Goal: Task Accomplishment & Management: Use online tool/utility

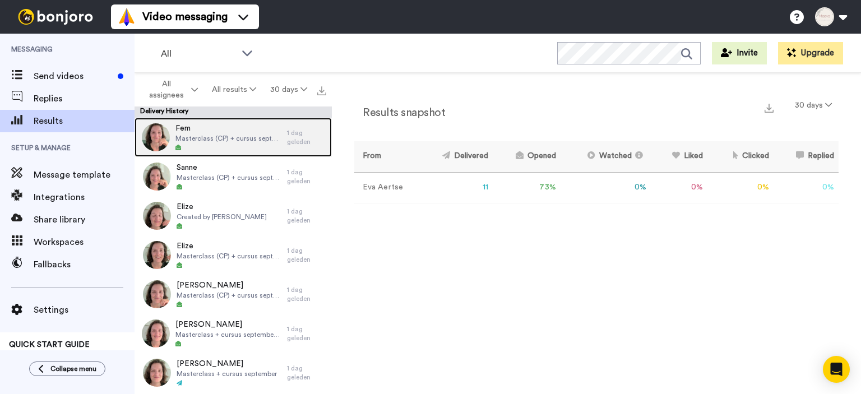
click at [213, 131] on span "Fem" at bounding box center [228, 128] width 106 height 11
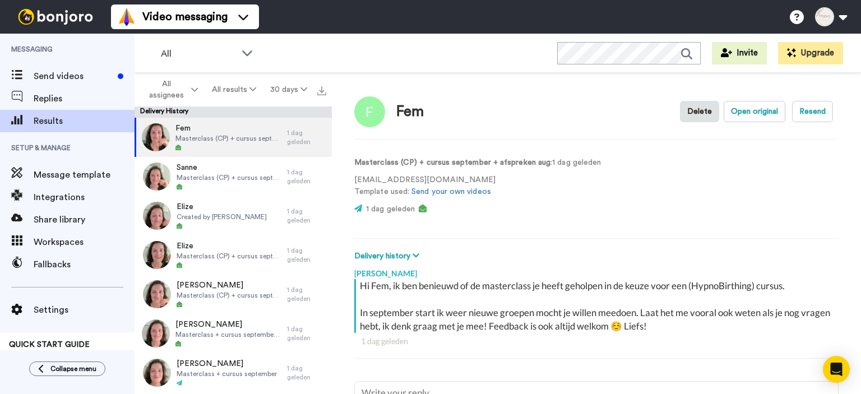
scroll to position [2, 0]
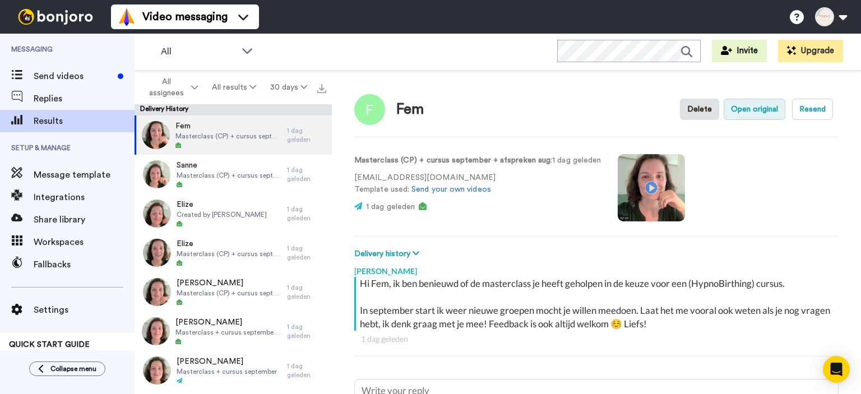
click at [752, 109] on button "Open original" at bounding box center [754, 109] width 62 height 21
type textarea "x"
click at [67, 73] on span "Send videos" at bounding box center [74, 75] width 80 height 13
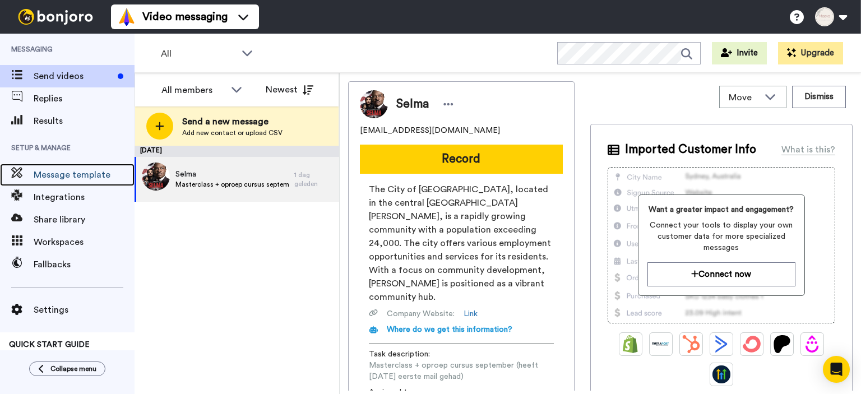
click at [74, 177] on span "Message template" at bounding box center [84, 174] width 101 height 13
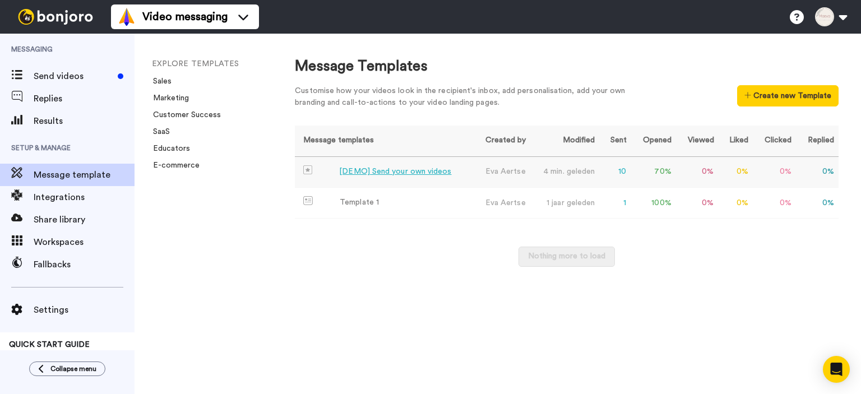
click at [437, 170] on div "[DEMO] Send your own videos" at bounding box center [395, 172] width 112 height 12
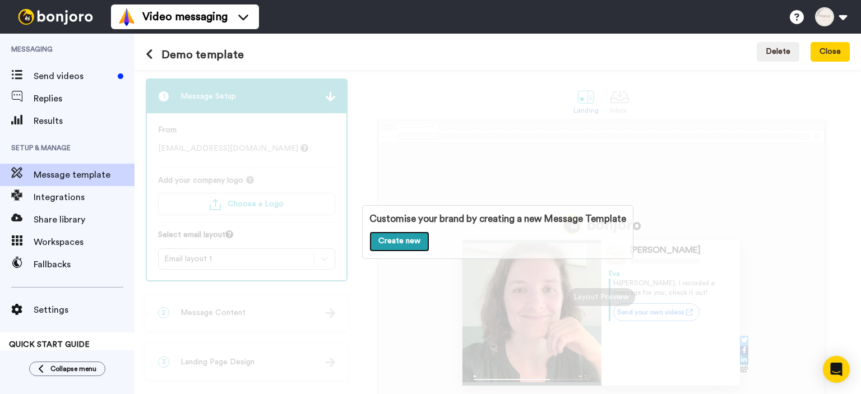
click at [394, 248] on link "Create new" at bounding box center [399, 241] width 60 height 20
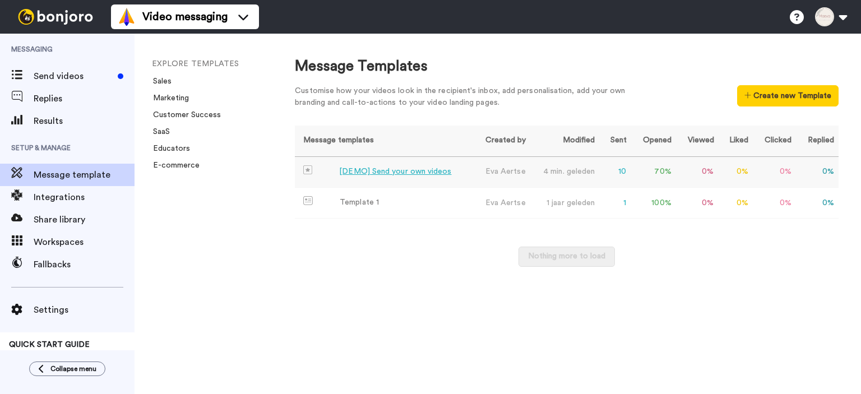
click at [361, 168] on div "[DEMO] Send your own videos" at bounding box center [395, 172] width 112 height 12
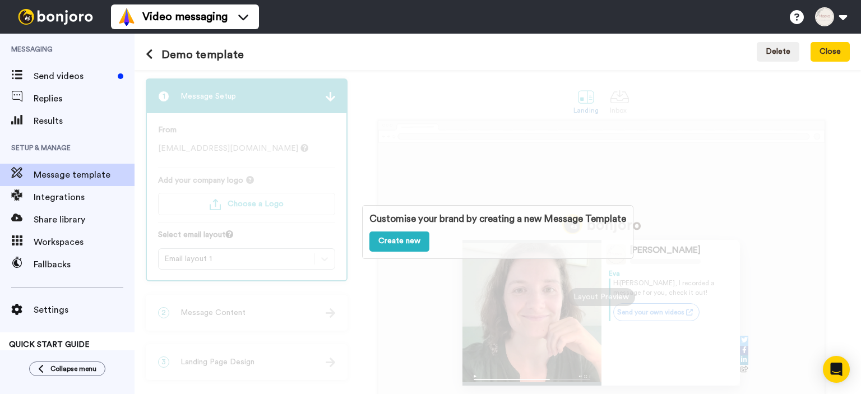
scroll to position [108, 0]
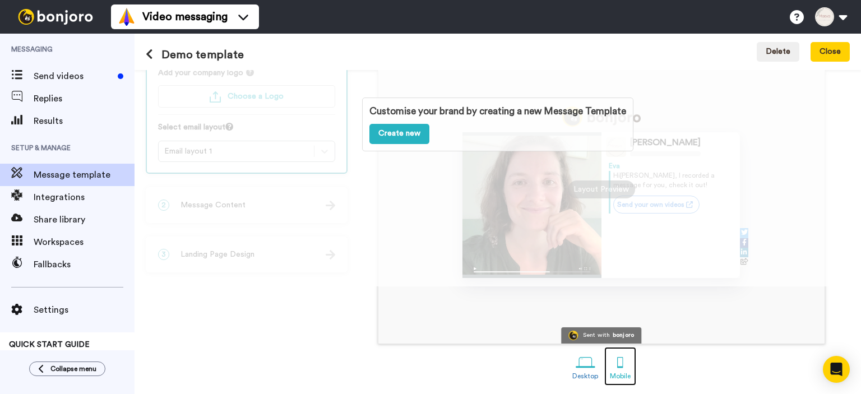
click at [625, 360] on div at bounding box center [620, 362] width 20 height 20
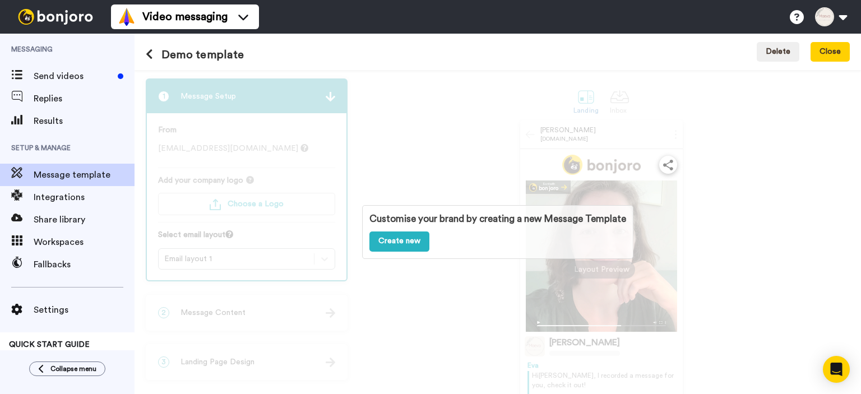
click at [620, 101] on div "Customise your brand by creating a new Message Template Create new" at bounding box center [497, 232] width 726 height 324
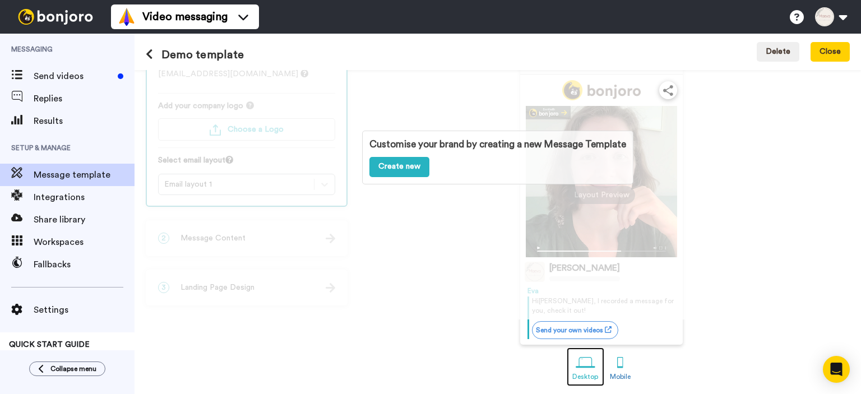
click at [580, 356] on div at bounding box center [585, 363] width 20 height 20
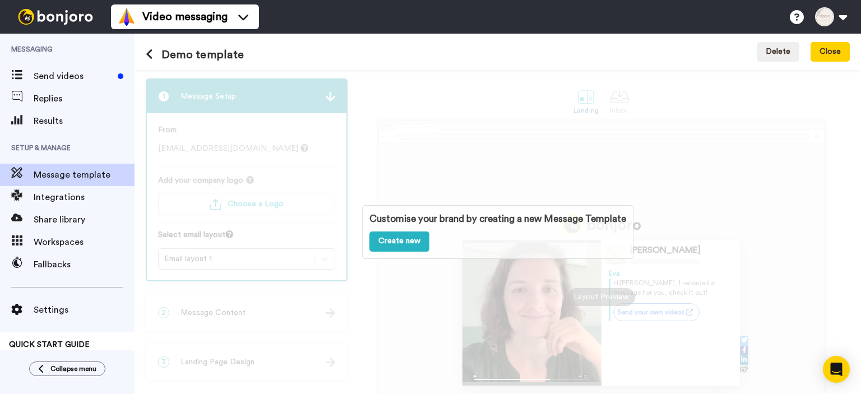
click at [615, 96] on div "Customise your brand by creating a new Message Template Create new" at bounding box center [497, 232] width 726 height 324
click at [623, 97] on div "Customise your brand by creating a new Message Template Create new" at bounding box center [497, 232] width 726 height 324
click at [615, 100] on div "Customise your brand by creating a new Message Template Create new" at bounding box center [497, 232] width 726 height 324
click at [622, 100] on div "Customise your brand by creating a new Message Template Create new" at bounding box center [497, 232] width 726 height 324
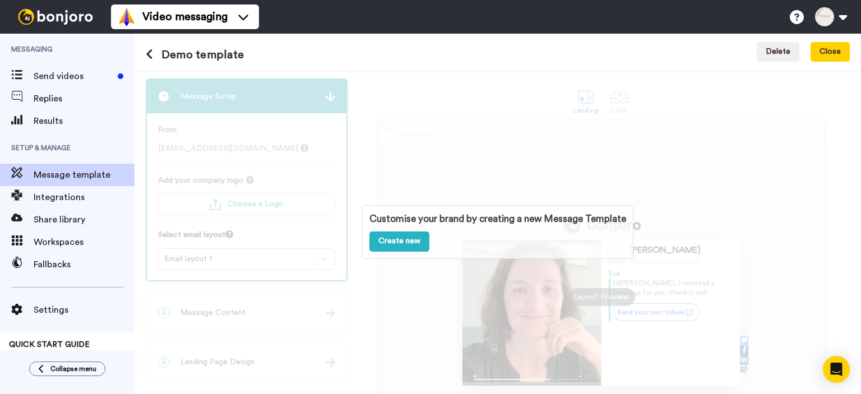
click at [622, 100] on div "Customise your brand by creating a new Message Template Create new" at bounding box center [497, 232] width 726 height 324
click at [835, 43] on button "Close" at bounding box center [829, 52] width 39 height 20
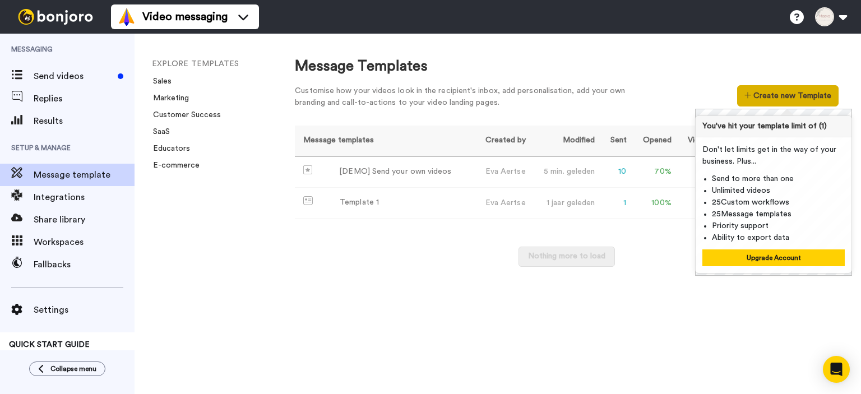
click at [796, 100] on button "Create new Template" at bounding box center [787, 95] width 101 height 21
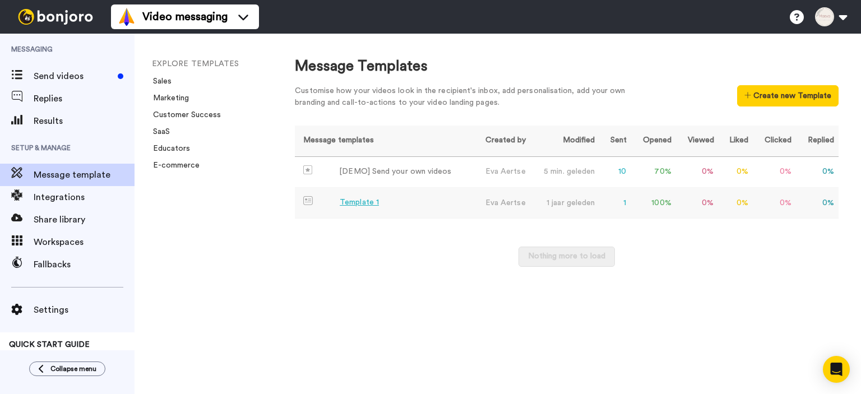
click at [369, 198] on div "Template 1" at bounding box center [359, 203] width 39 height 12
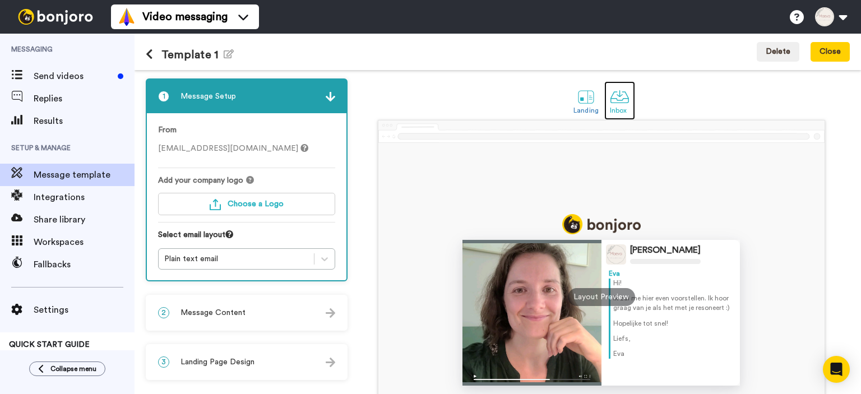
click at [630, 94] on link "Inbox" at bounding box center [619, 100] width 31 height 39
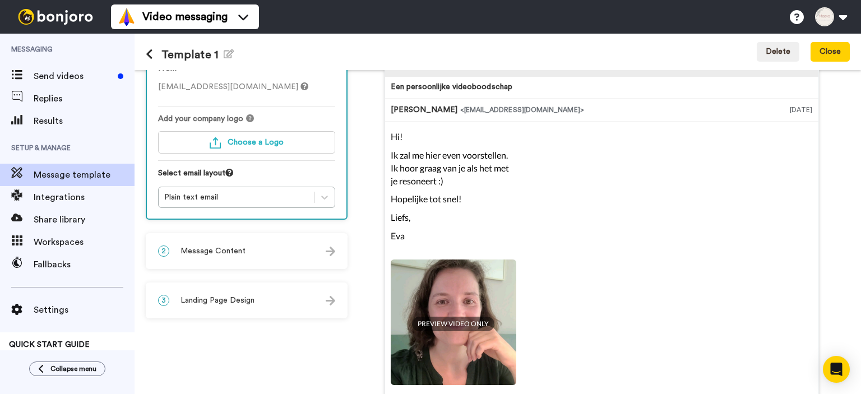
scroll to position [68, 0]
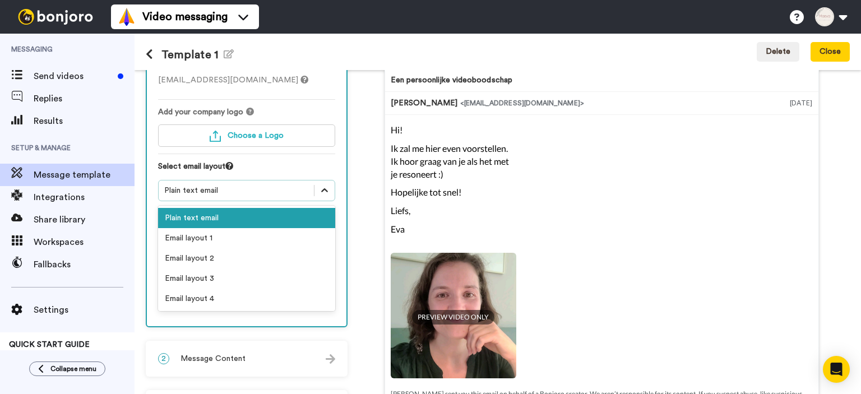
click at [326, 189] on icon at bounding box center [324, 190] width 7 height 4
click at [192, 241] on div "Email layout 1" at bounding box center [246, 238] width 177 height 20
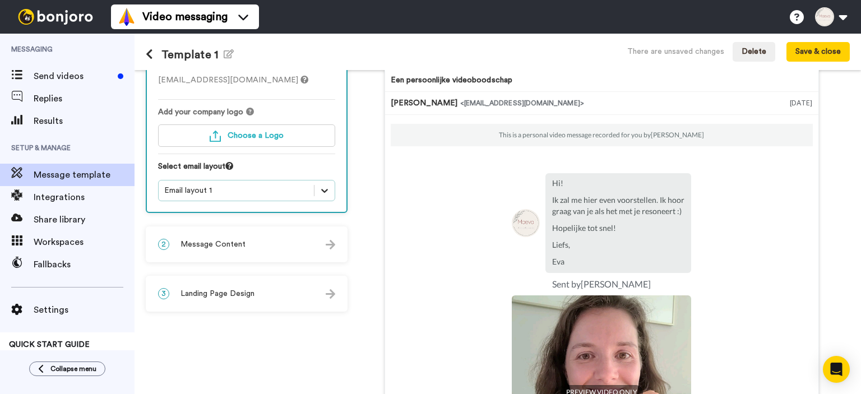
click at [329, 185] on icon at bounding box center [324, 190] width 11 height 11
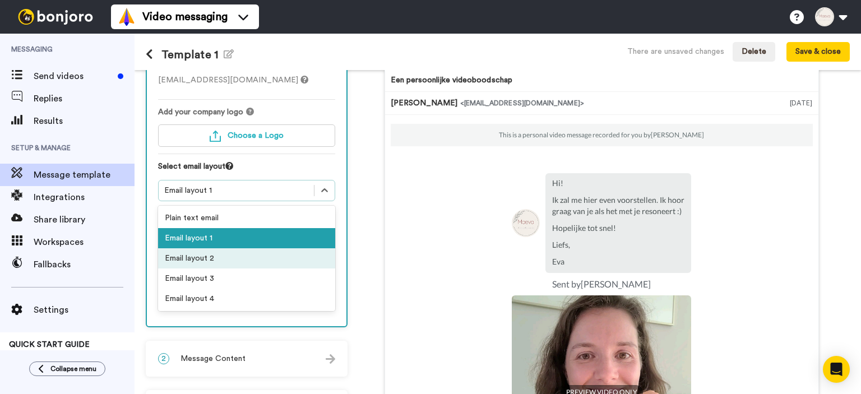
click at [201, 259] on div "Email layout 2" at bounding box center [246, 258] width 177 height 20
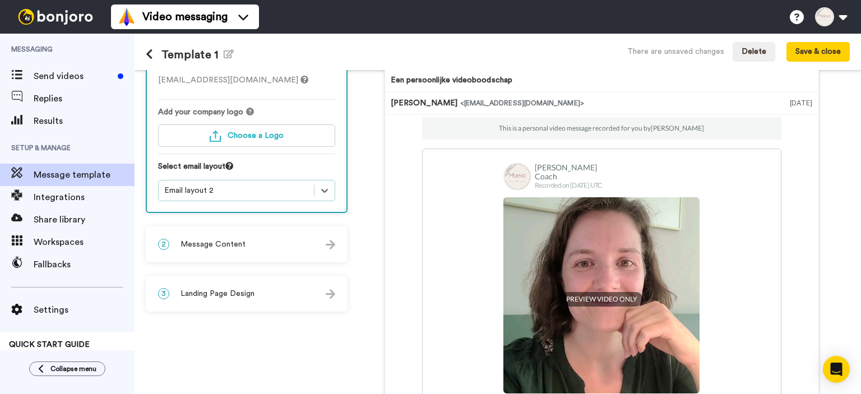
scroll to position [0, 0]
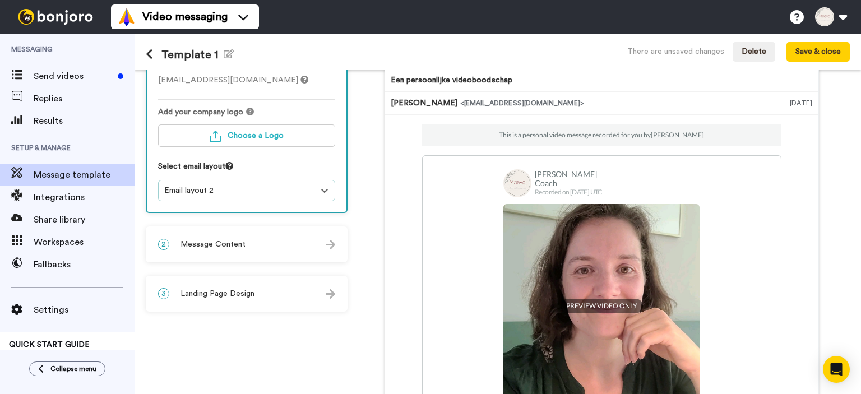
click at [577, 136] on p "This is a personal video message recorded for you by [PERSON_NAME]" at bounding box center [601, 135] width 205 height 9
click at [550, 133] on p "This is a personal video message recorded for you by [PERSON_NAME]" at bounding box center [601, 135] width 205 height 9
click at [527, 136] on p "This is a personal video message recorded for you by [PERSON_NAME]" at bounding box center [601, 135] width 205 height 9
click at [250, 185] on div "Email layout 2" at bounding box center [236, 190] width 144 height 11
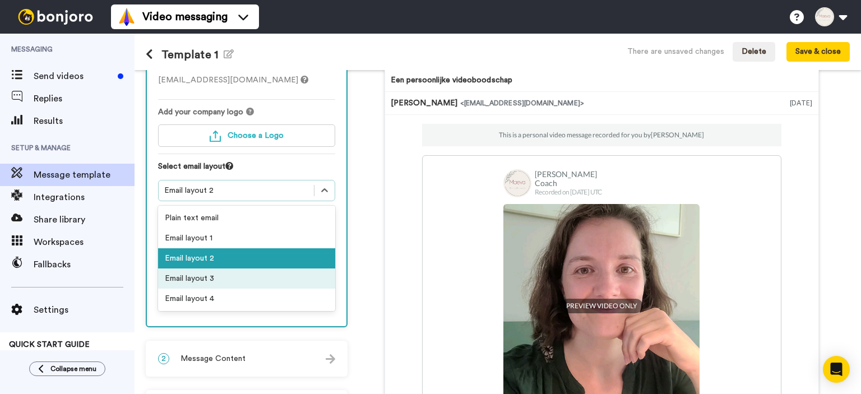
click at [211, 282] on div "Email layout 3" at bounding box center [246, 278] width 177 height 20
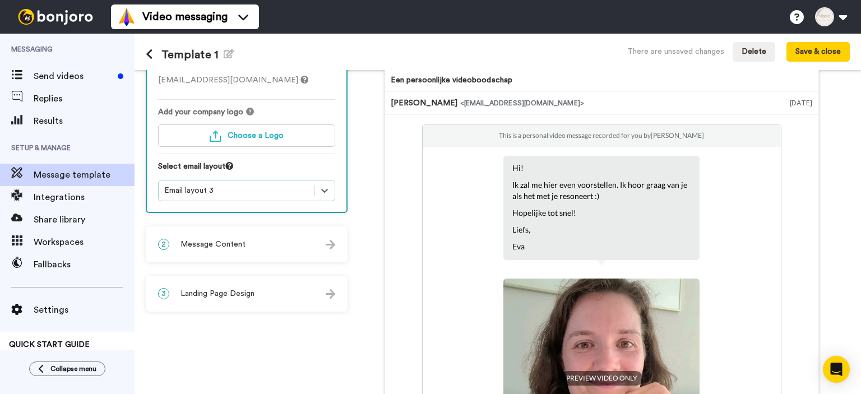
click at [200, 189] on div "Email layout 3" at bounding box center [236, 190] width 144 height 11
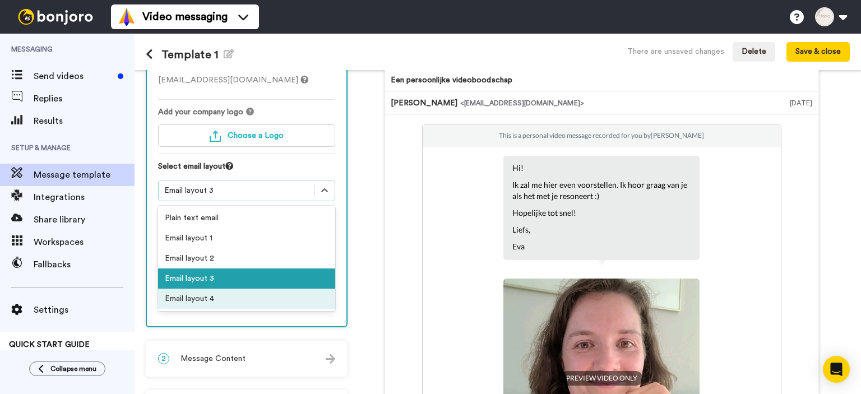
click at [201, 293] on div "Email layout 4" at bounding box center [246, 299] width 177 height 20
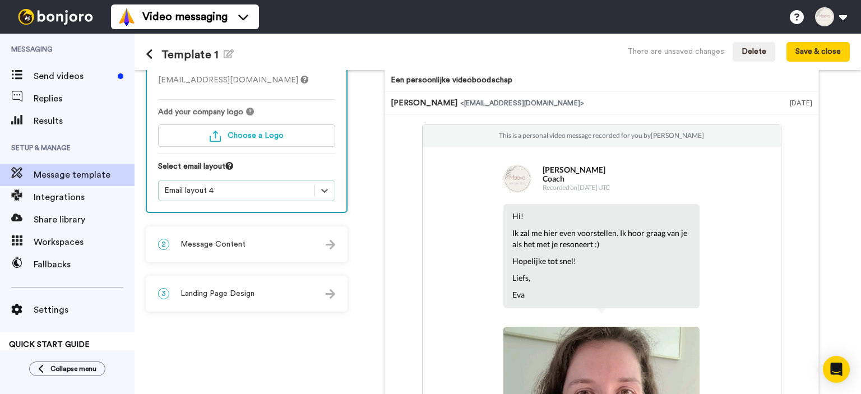
click at [223, 189] on div "Email layout 4" at bounding box center [236, 190] width 144 height 11
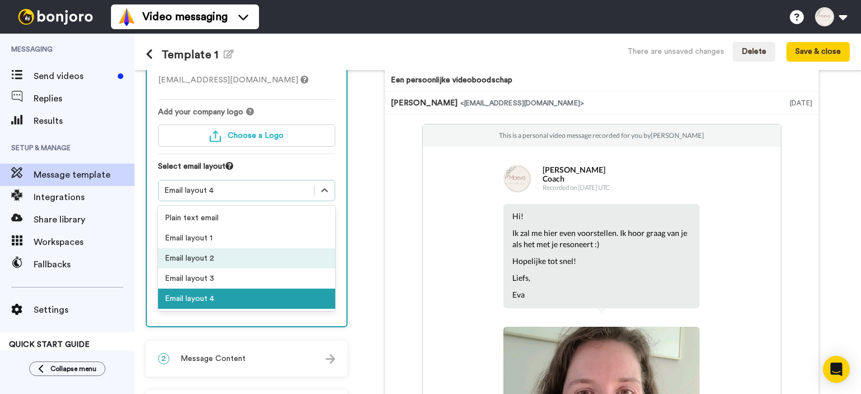
click at [201, 260] on div "Email layout 2" at bounding box center [246, 258] width 177 height 20
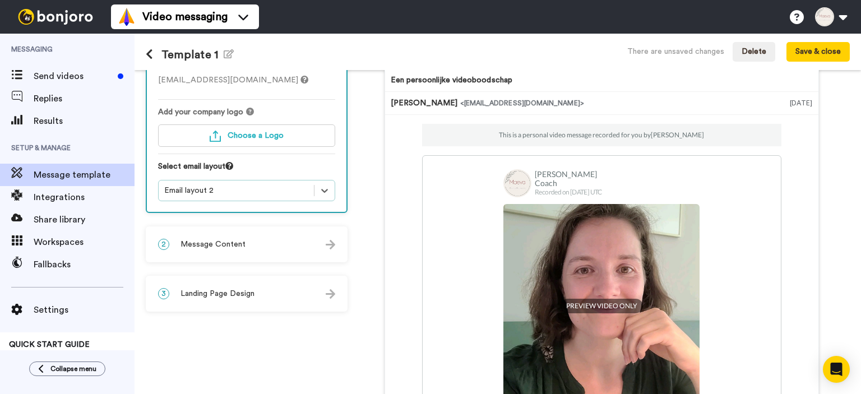
click at [225, 251] on div "2 Message Content" at bounding box center [246, 244] width 199 height 34
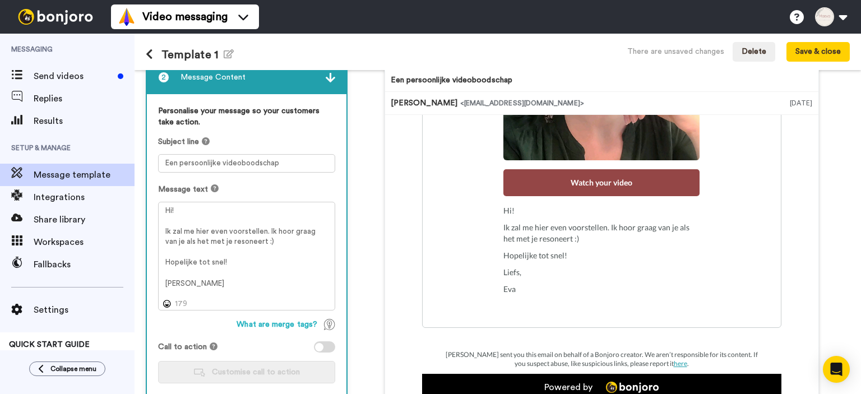
scroll to position [134, 0]
